Goal: Task Accomplishment & Management: Manage account settings

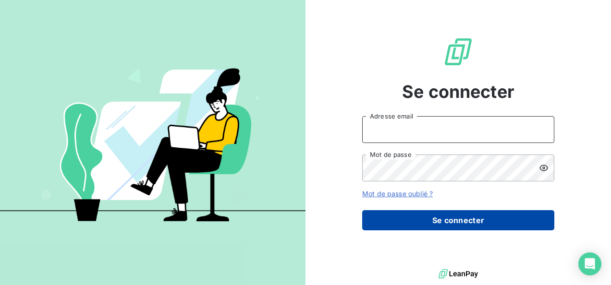
type input "[PERSON_NAME][EMAIL_ADDRESS][PERSON_NAME][DOMAIN_NAME]"
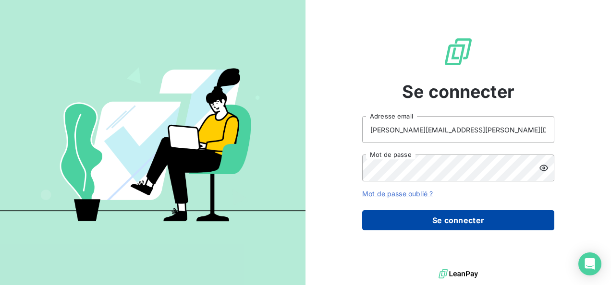
click at [447, 227] on button "Se connecter" at bounding box center [458, 220] width 192 height 20
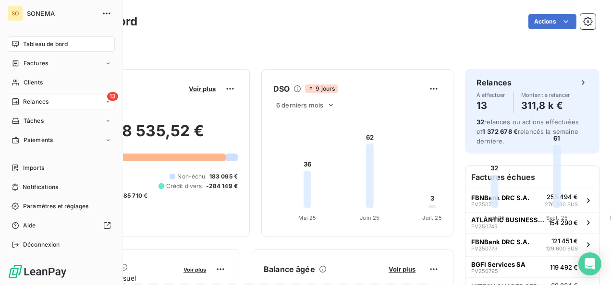
click at [19, 104] on div "Relances" at bounding box center [30, 101] width 37 height 9
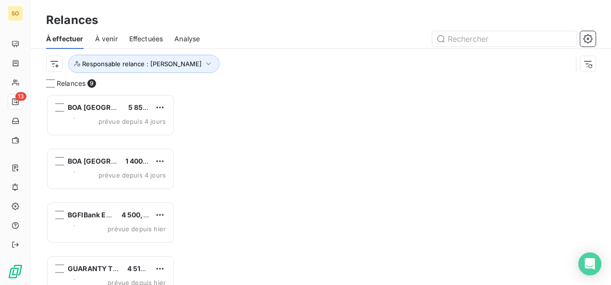
scroll to position [183, 121]
